Goal: Navigation & Orientation: Understand site structure

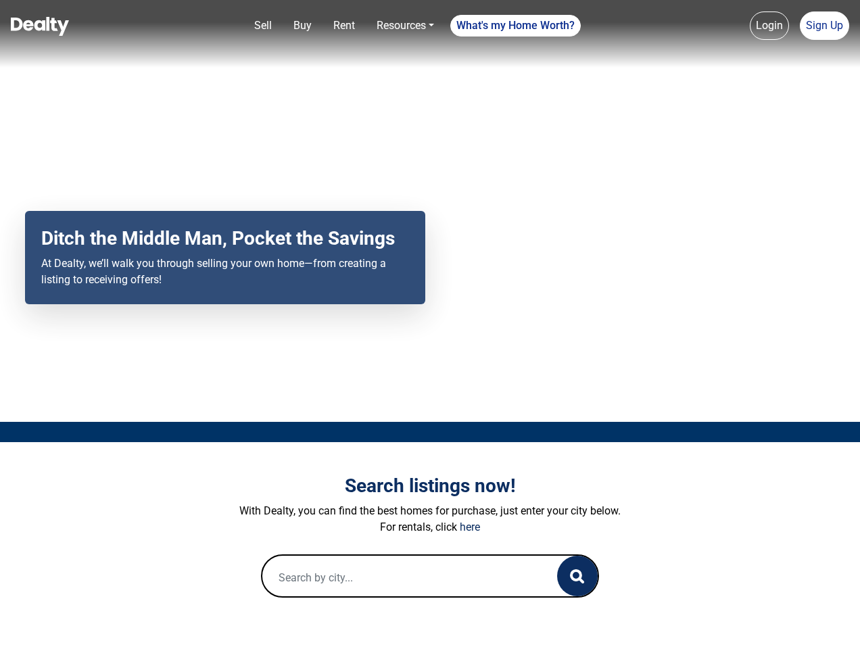
click at [430, 324] on div "Your browser does not support the video tag. Ditch the Middle Man, Pocket the S…" at bounding box center [430, 211] width 860 height 422
click at [263, 26] on link "Sell" at bounding box center [263, 25] width 28 height 27
click at [302, 26] on link "Buy" at bounding box center [302, 25] width 29 height 27
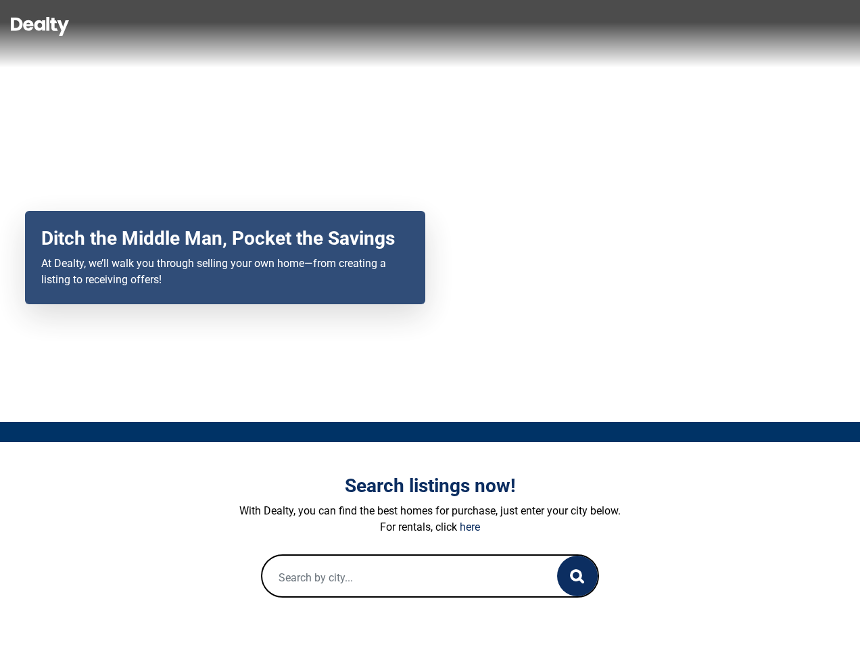
click at [344, 26] on link "Rent" at bounding box center [344, 25] width 32 height 27
click at [405, 26] on link "Resources" at bounding box center [405, 25] width 68 height 27
click at [516, 26] on link "What's my Home Worth?" at bounding box center [515, 26] width 130 height 22
click at [769, 26] on link "Login" at bounding box center [769, 25] width 39 height 28
click at [824, 26] on link "Sign Up" at bounding box center [824, 25] width 49 height 28
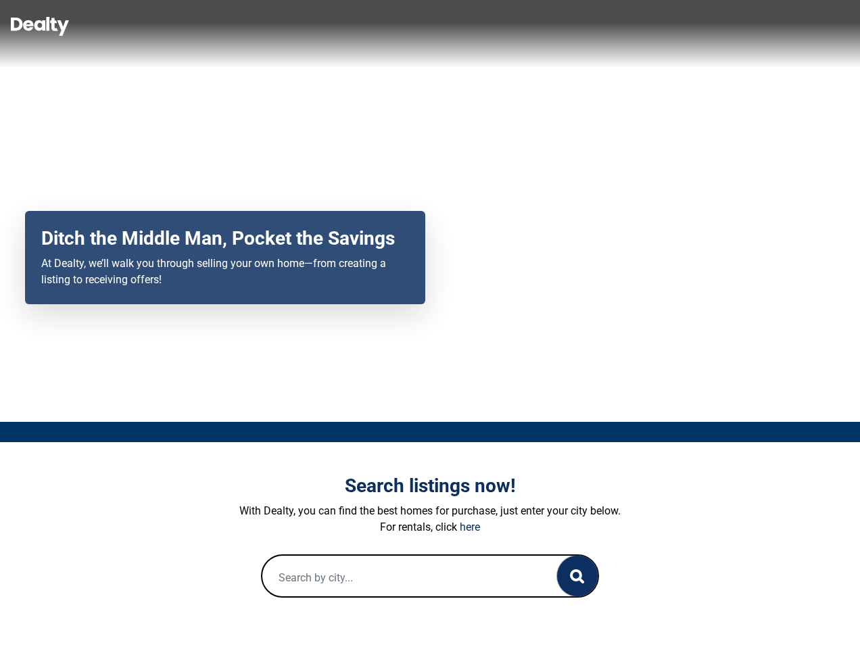
click at [577, 576] on icon "button" at bounding box center [577, 576] width 14 height 14
